Goal: Information Seeking & Learning: Learn about a topic

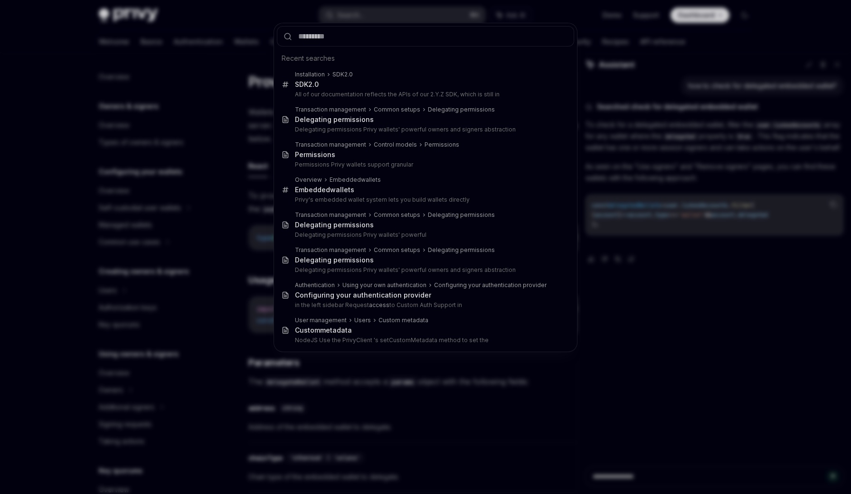
scroll to position [147, 0]
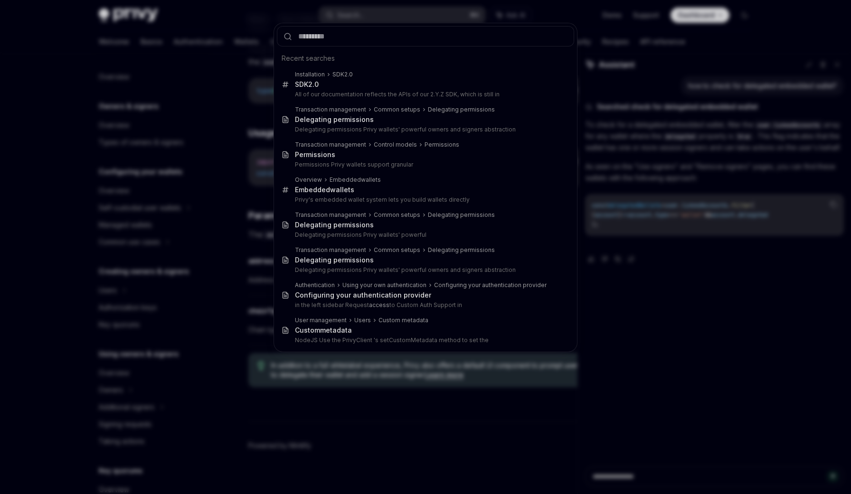
type input "**********"
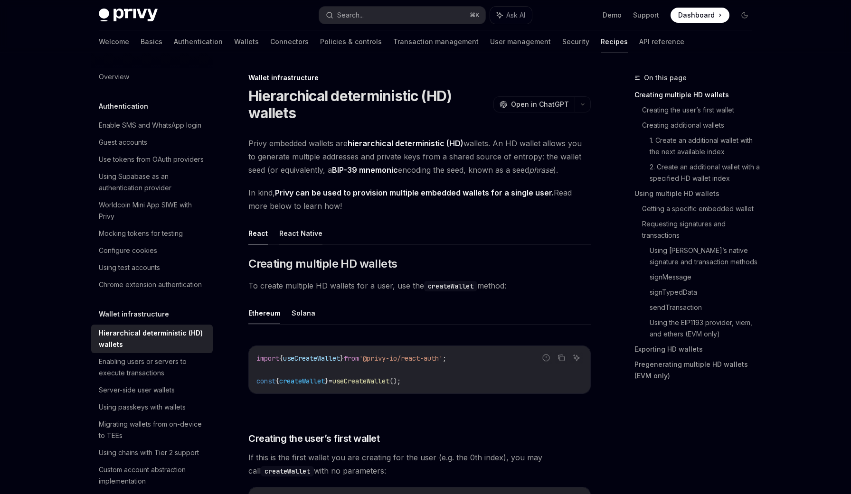
click at [311, 228] on button "React Native" at bounding box center [300, 233] width 43 height 22
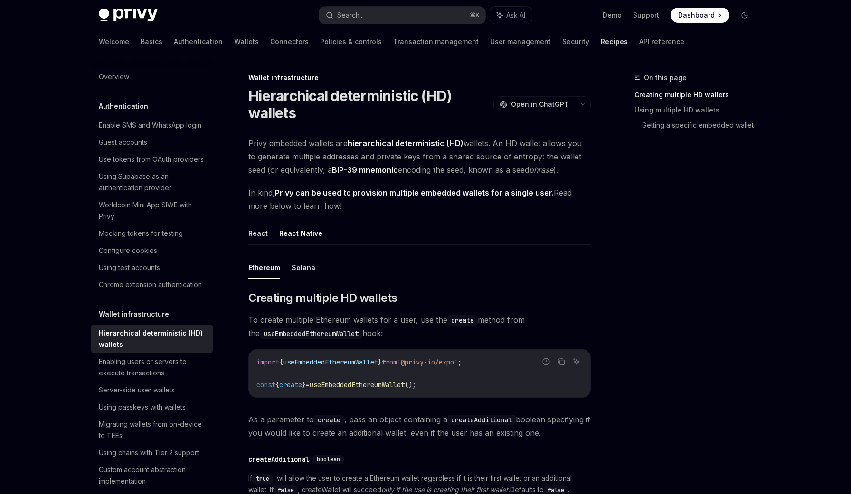
click at [268, 230] on ul "React React Native" at bounding box center [419, 233] width 342 height 23
click at [258, 231] on button "React" at bounding box center [257, 233] width 19 height 22
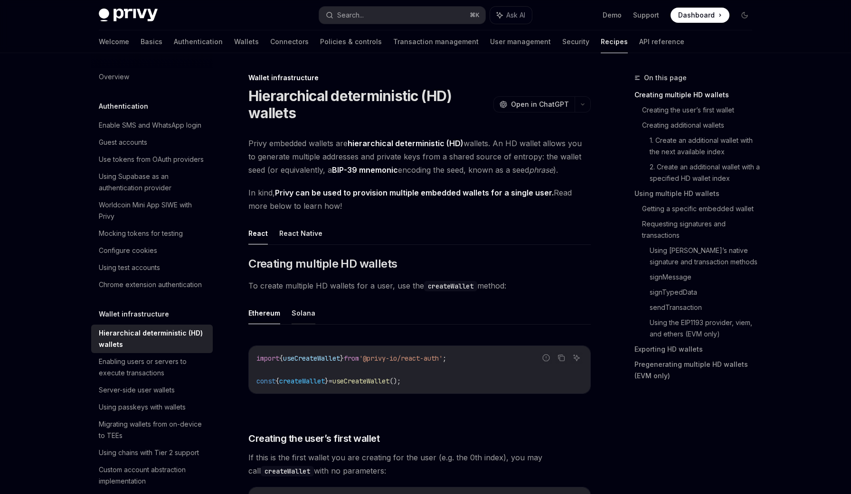
click at [308, 312] on button "Solana" at bounding box center [303, 313] width 24 height 22
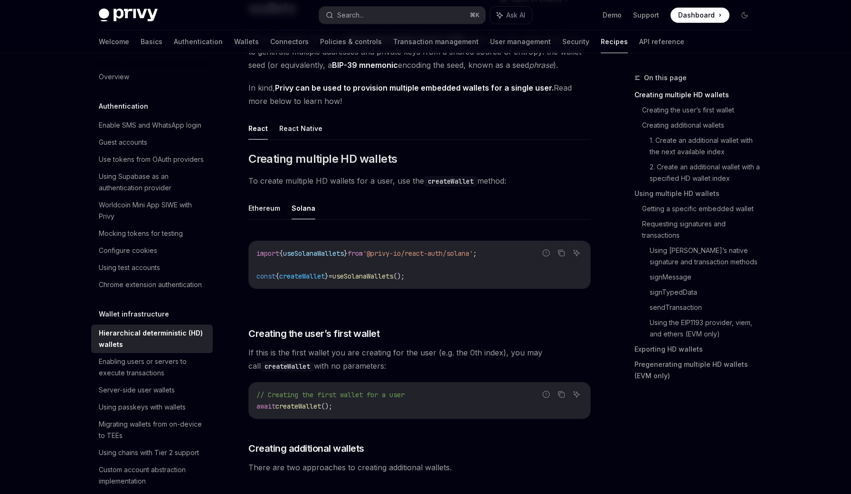
scroll to position [109, 0]
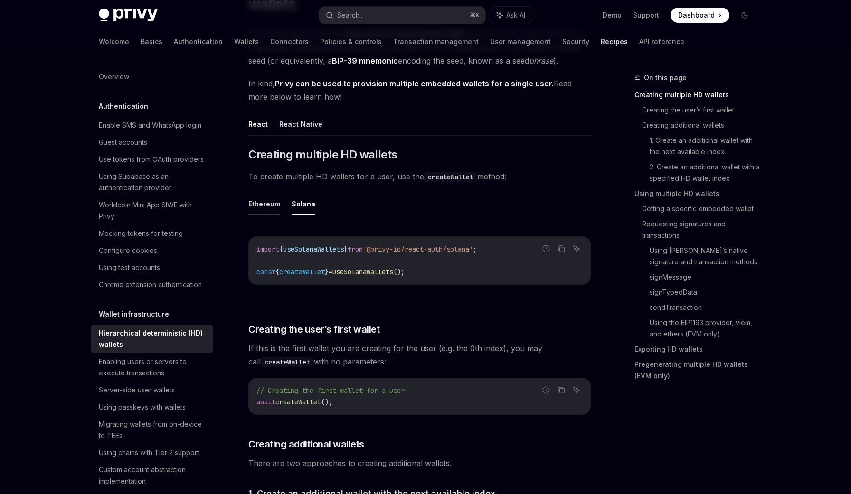
click at [259, 207] on button "Ethereum" at bounding box center [264, 204] width 32 height 22
click at [310, 207] on button "Solana" at bounding box center [303, 204] width 24 height 22
click at [266, 204] on button "Ethereum" at bounding box center [264, 204] width 32 height 22
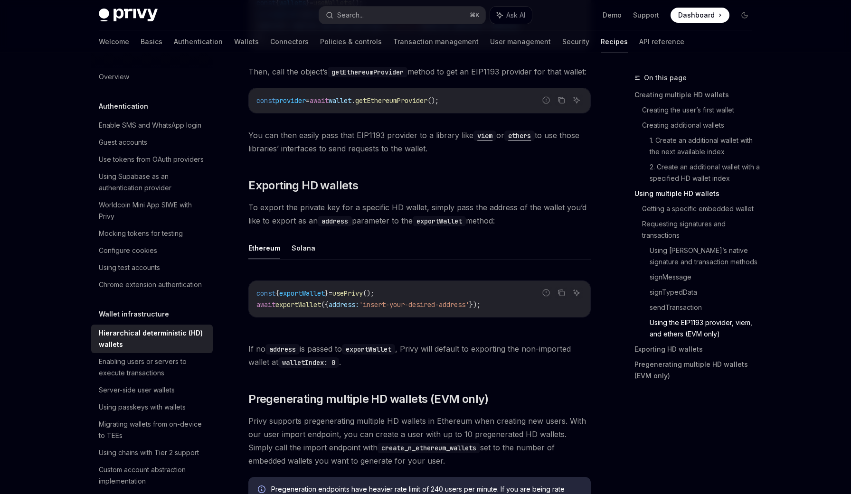
scroll to position [2251, 0]
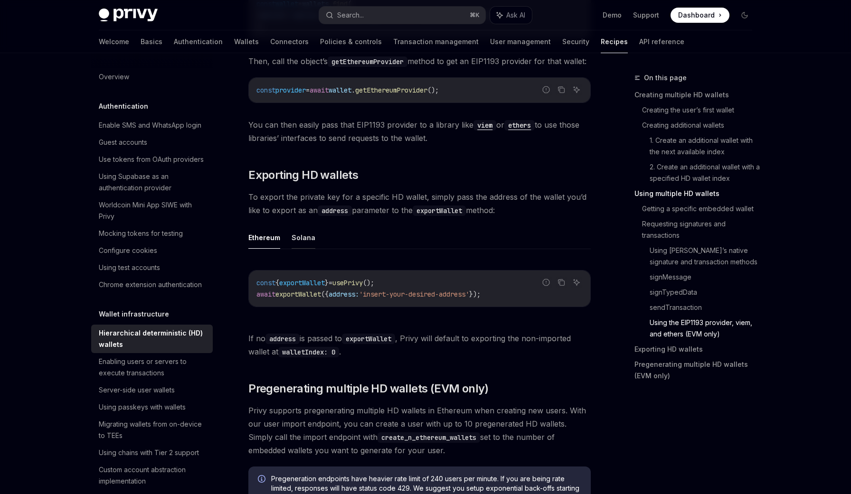
click at [302, 249] on button "Solana" at bounding box center [303, 237] width 24 height 22
click at [271, 244] on button "Ethereum" at bounding box center [264, 237] width 32 height 22
type textarea "*"
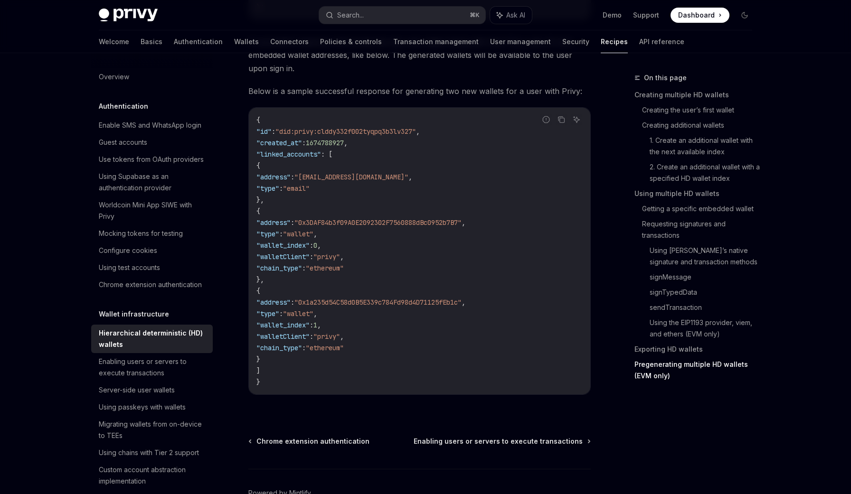
scroll to position [2937, 0]
click at [440, 306] on span ""0x1a235d54C58d0B5E339c784Fd98d4D71125fEb1c"" at bounding box center [377, 302] width 167 height 9
